Goal: Use online tool/utility

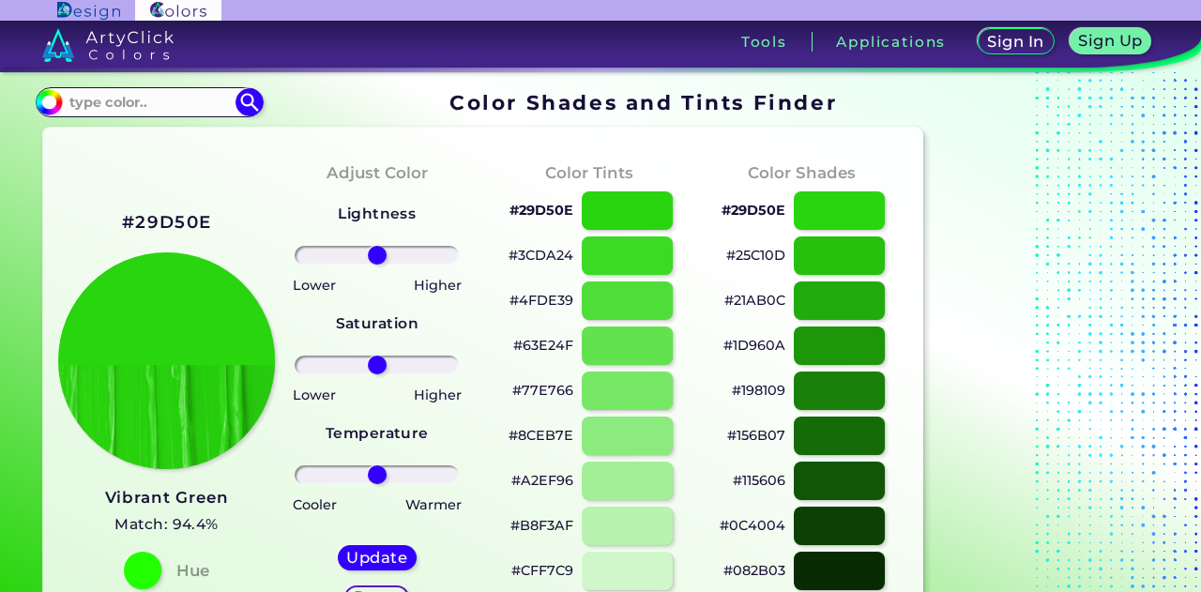
click at [161, 210] on h2 "#29D50E" at bounding box center [166, 222] width 89 height 24
copy h2 "#"
drag, startPoint x: 103, startPoint y: 218, endPoint x: 228, endPoint y: 217, distance: 124.8
click at [228, 217] on div "#29D50E Vibrant Green Match: 94.4% Hue" at bounding box center [164, 398] width 212 height 511
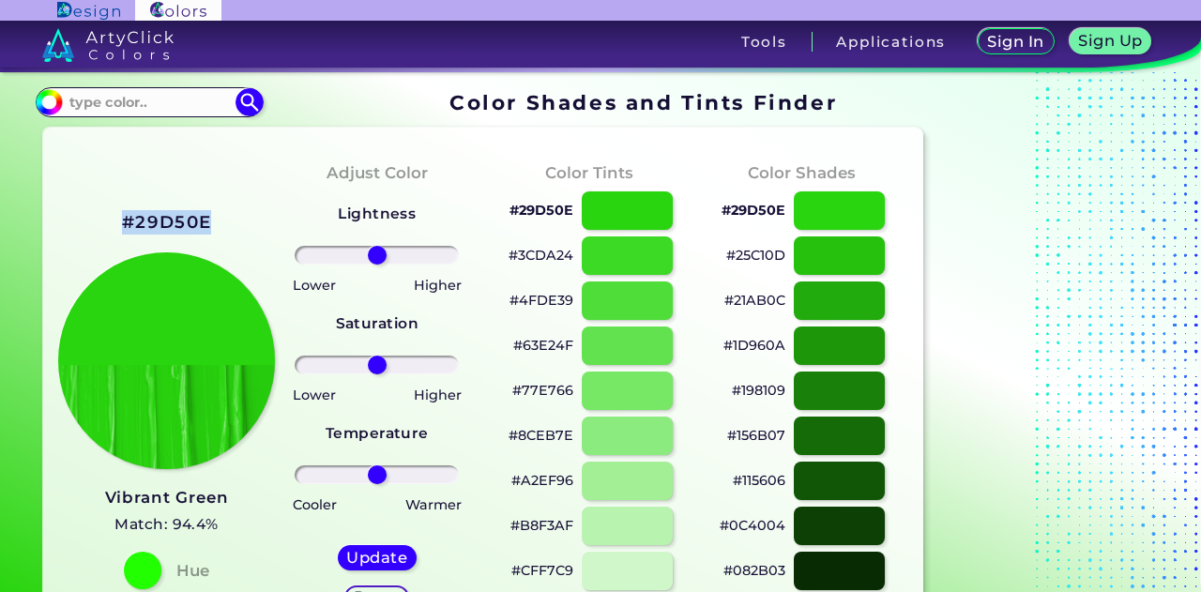
copy h2 "#29D50E"
click at [763, 300] on p "#21AB0C" at bounding box center [755, 300] width 61 height 23
copy p "#"
click at [763, 300] on p "#21AB0C copied copied" at bounding box center [755, 300] width 61 height 23
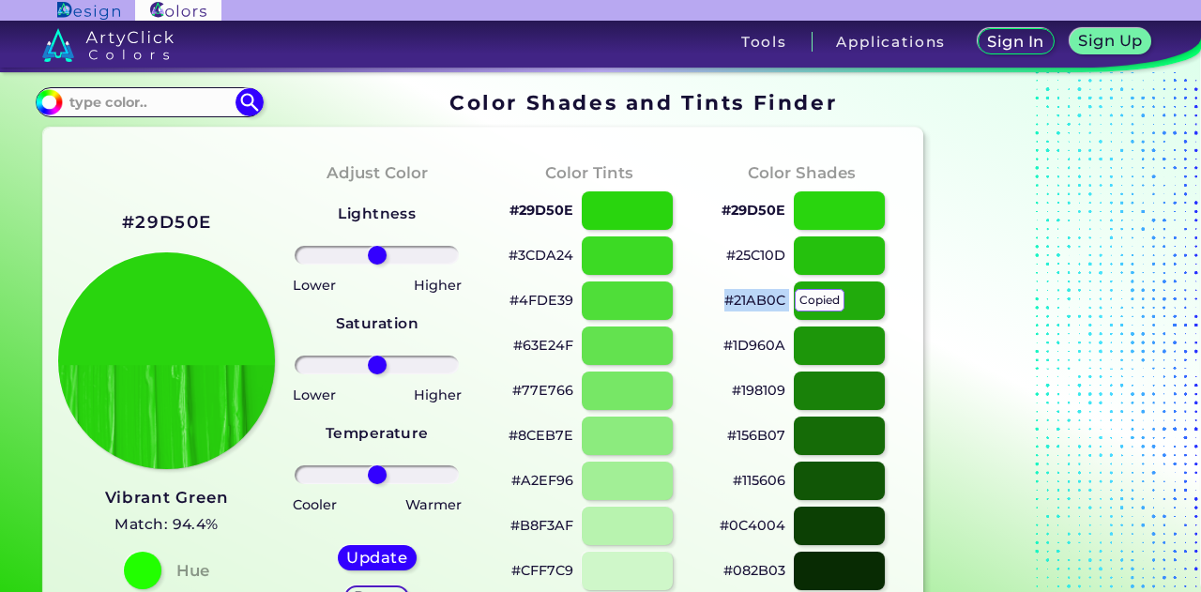
copy p "#21AB0C"
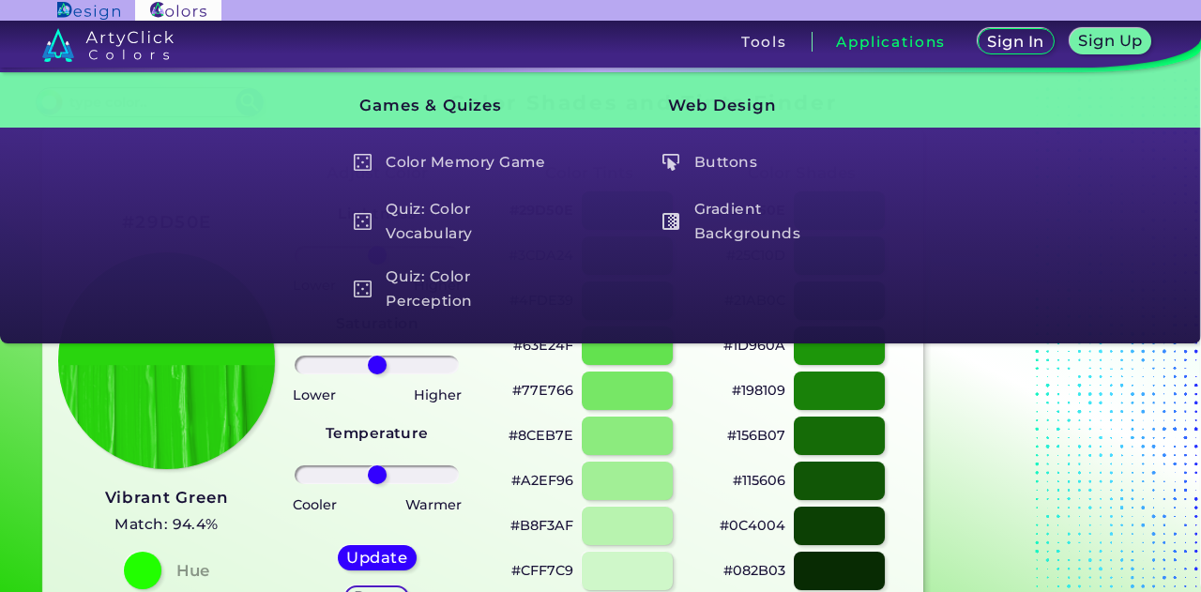
click at [714, 410] on div "#198109" at bounding box center [801, 390] width 182 height 45
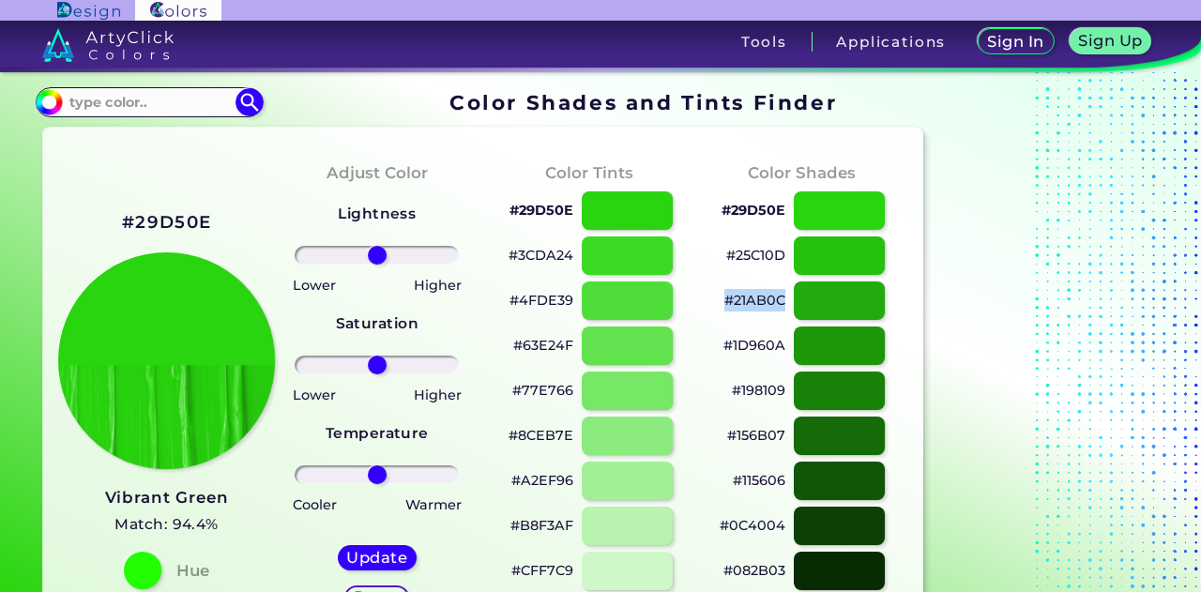
drag, startPoint x: 724, startPoint y: 299, endPoint x: 782, endPoint y: 302, distance: 58.3
click at [782, 302] on div "#21AB0C" at bounding box center [801, 300] width 182 height 45
copy p "#21AB0C"
